Goal: Information Seeking & Learning: Learn about a topic

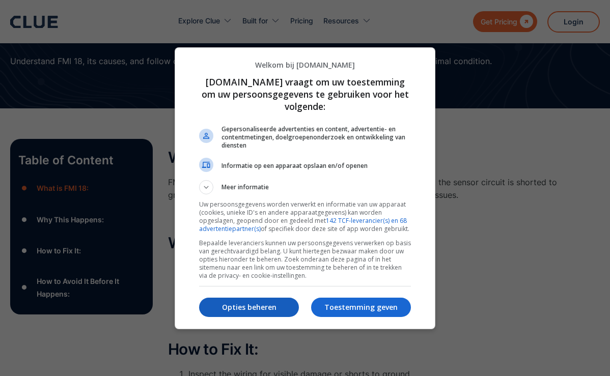
click at [279, 307] on p "Opties beheren" at bounding box center [249, 307] width 100 height 10
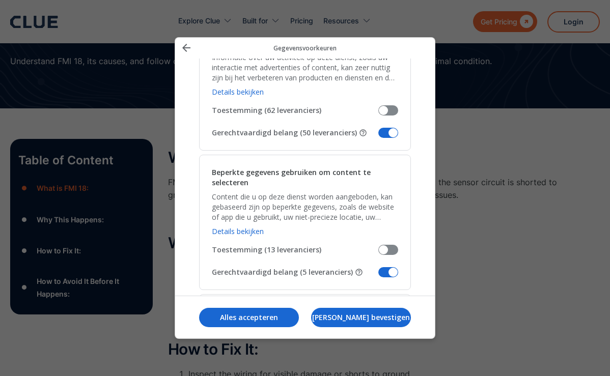
scroll to position [1221, 0]
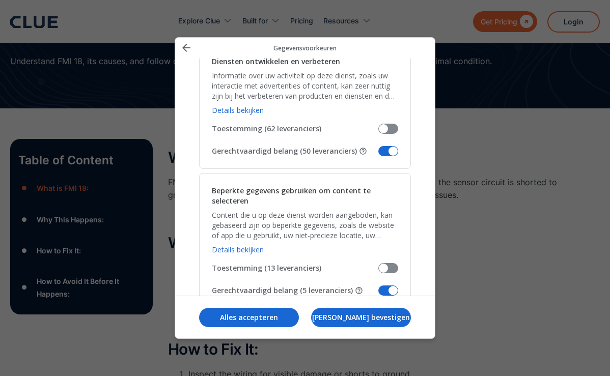
click at [383, 290] on span "Uw gegevens beheren" at bounding box center [388, 291] width 20 height 10
click at [378, 294] on input "Gerechtvaardigd belang (5 leveranciers)" at bounding box center [378, 294] width 0 height 0
click at [383, 151] on span "Uw gegevens beheren" at bounding box center [388, 151] width 20 height 10
click at [378, 155] on input "Gerechtvaardigd belang (50 leveranciers)" at bounding box center [378, 155] width 0 height 0
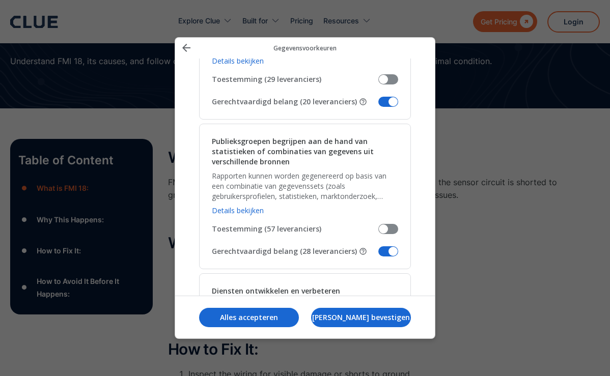
scroll to position [994, 0]
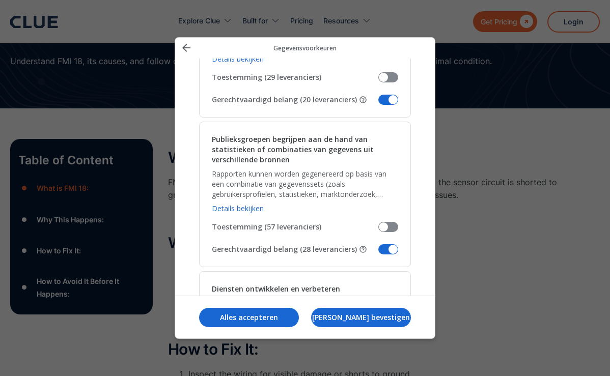
click at [381, 248] on span "Uw gegevens beheren" at bounding box center [388, 249] width 20 height 10
click at [378, 253] on input "Gerechtvaardigd belang (28 leveranciers)" at bounding box center [378, 253] width 0 height 0
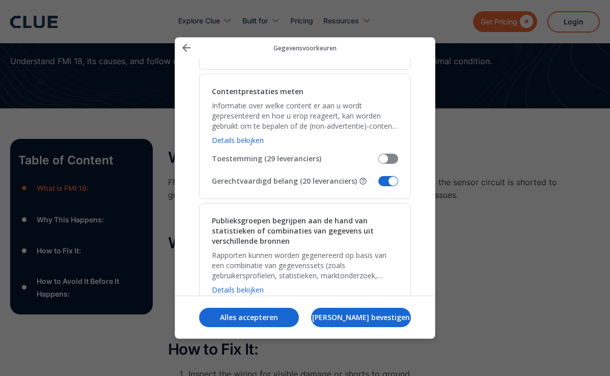
scroll to position [914, 0]
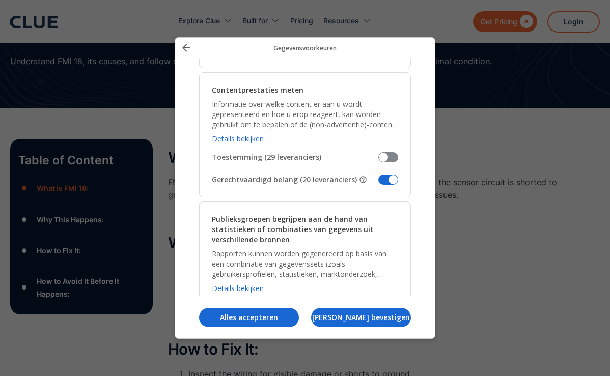
click at [382, 179] on span "Uw gegevens beheren" at bounding box center [388, 180] width 20 height 10
click at [378, 183] on input "Gerechtvaardigd belang (20 leveranciers)" at bounding box center [378, 183] width 0 height 0
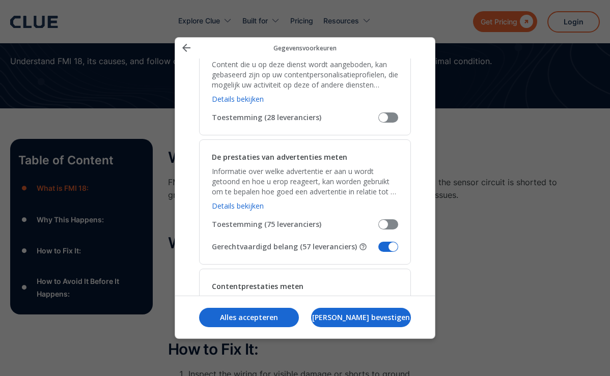
scroll to position [722, 0]
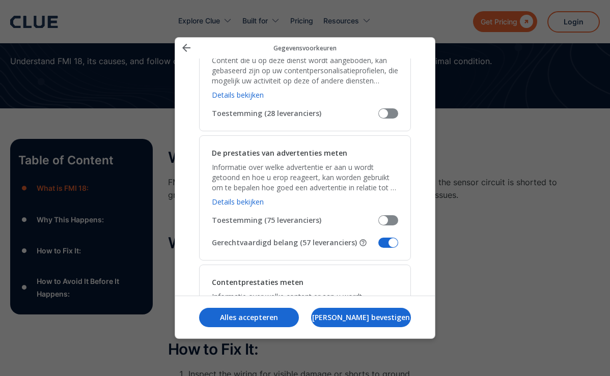
click at [383, 246] on span "Uw gegevens beheren" at bounding box center [388, 243] width 20 height 10
click at [378, 246] on input "Gerechtvaardigd belang (57 leveranciers)" at bounding box center [378, 246] width 0 height 0
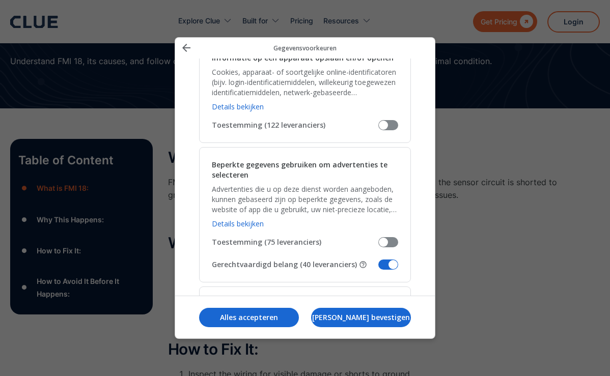
scroll to position [105, 0]
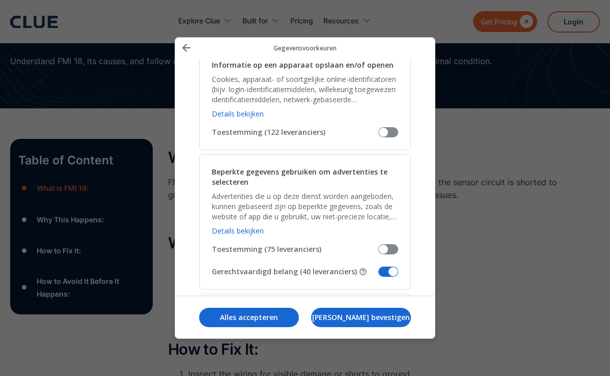
click at [383, 275] on span "Uw gegevens beheren" at bounding box center [388, 272] width 20 height 10
click at [378, 275] on input "Gerechtvaardigd belang (40 leveranciers)" at bounding box center [378, 275] width 0 height 0
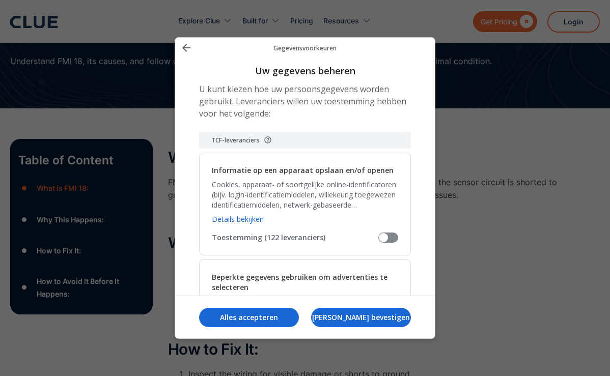
scroll to position [0, 0]
click at [342, 312] on p "[PERSON_NAME] bevestigen" at bounding box center [361, 317] width 100 height 10
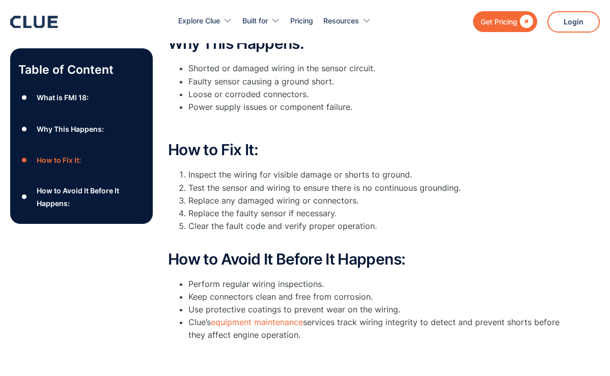
scroll to position [268, 0]
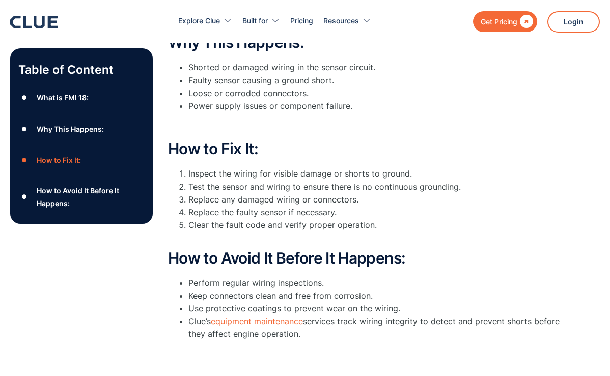
click at [396, 293] on li "Keep connectors clean and free from corrosion." at bounding box center [381, 296] width 387 height 13
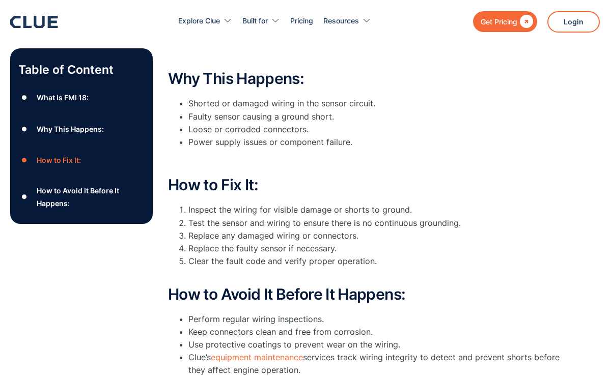
scroll to position [234, 0]
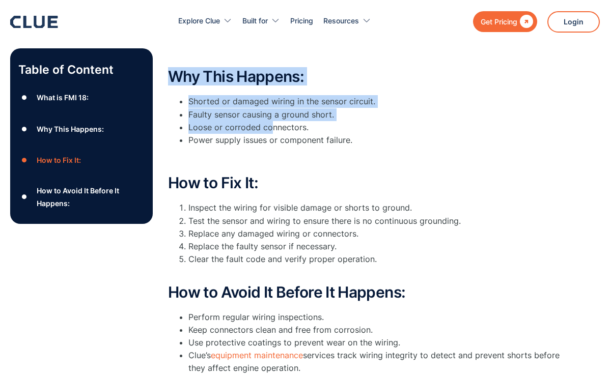
drag, startPoint x: 170, startPoint y: 74, endPoint x: 270, endPoint y: 121, distance: 110.0
click at [432, 121] on li "Loose or corroded connectors." at bounding box center [381, 127] width 387 height 13
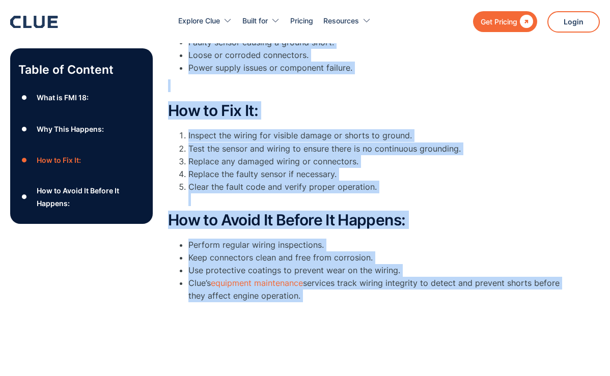
scroll to position [321, 0]
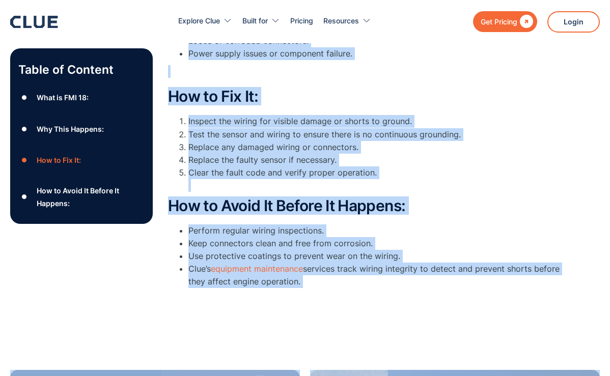
drag, startPoint x: 172, startPoint y: 74, endPoint x: 360, endPoint y: 290, distance: 286.0
copy div "Why This Happens: Shorted or damaged wiring in the sensor circuit. Faulty senso…"
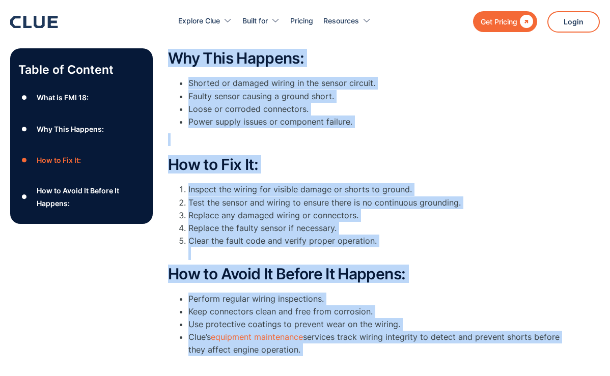
scroll to position [253, 0]
